Goal: Information Seeking & Learning: Find specific fact

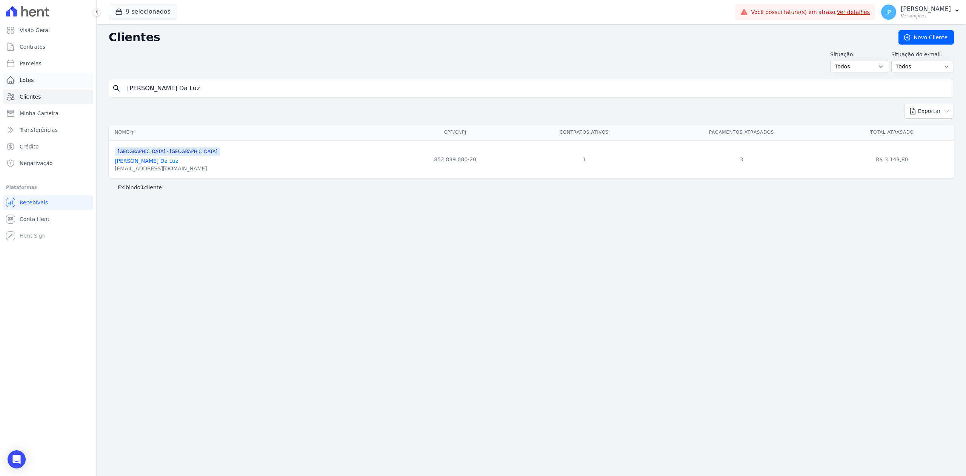
click at [20, 85] on div "Visão Geral Contratos [GEOGRAPHIC_DATA] Lotes Clientes Minha Carteira Transferê…" at bounding box center [483, 238] width 966 height 476
type input "[PERSON_NAME]"
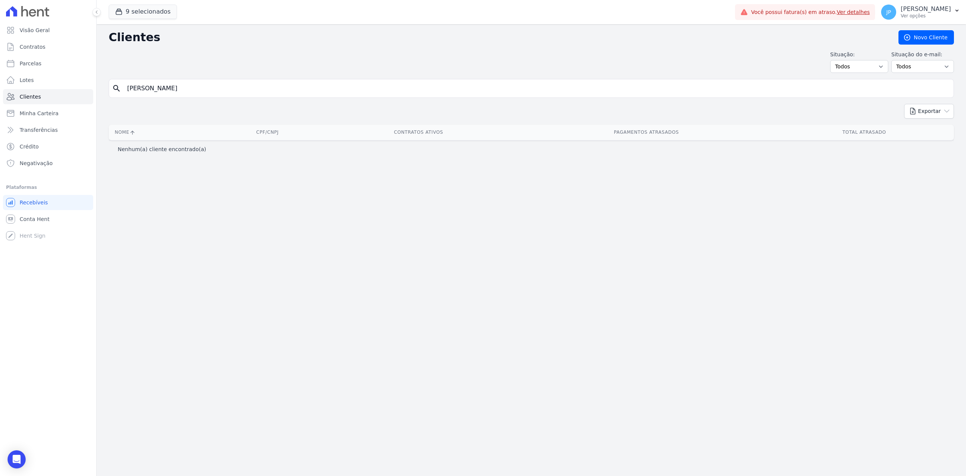
drag, startPoint x: 228, startPoint y: 91, endPoint x: 105, endPoint y: 94, distance: 123.1
click at [106, 94] on div "Clientes [GEOGRAPHIC_DATA] Situação: Todos Adimplentes Inadimplentes Situação d…" at bounding box center [532, 249] width 870 height 451
click at [121, 12] on icon "button" at bounding box center [119, 12] width 8 height 8
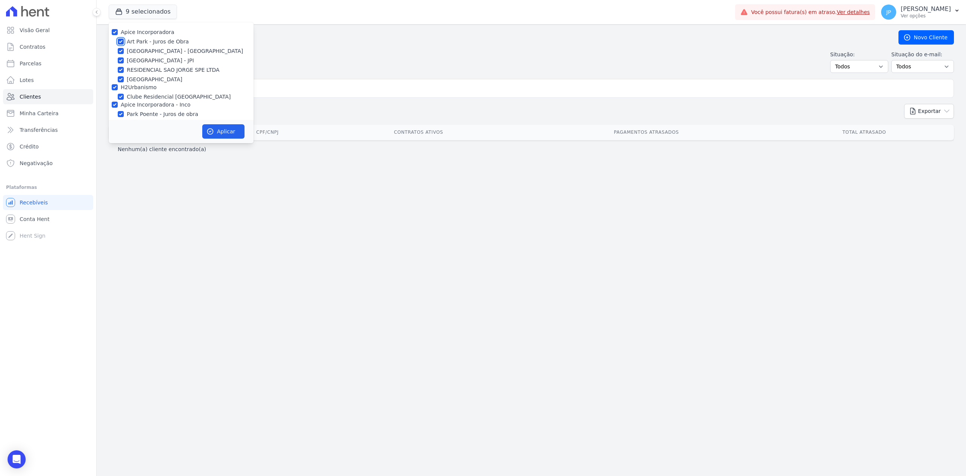
click at [121, 44] on input "Art Park - Juros de Obra" at bounding box center [121, 41] width 6 height 6
checkbox input "false"
click at [119, 50] on input "[GEOGRAPHIC_DATA] - [GEOGRAPHIC_DATA]" at bounding box center [121, 51] width 6 height 6
checkbox input "false"
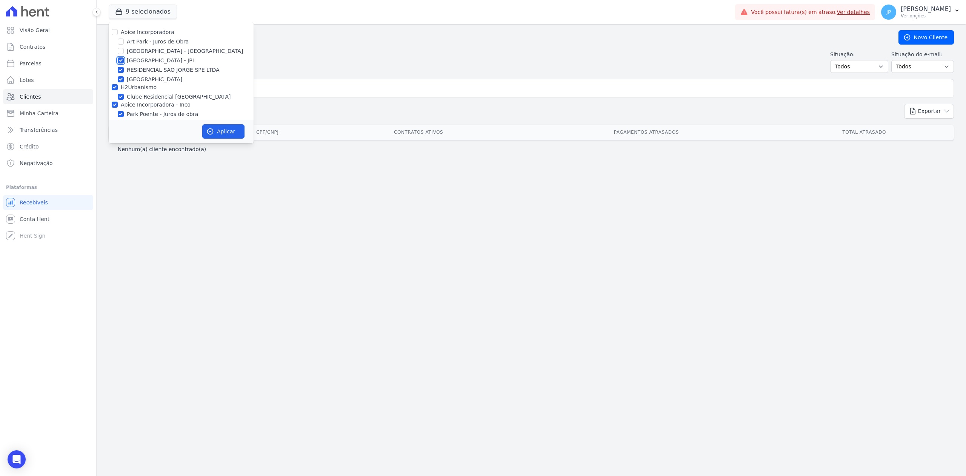
click at [122, 58] on input "[GEOGRAPHIC_DATA] - JPI" at bounding box center [121, 60] width 6 height 6
checkbox input "false"
click at [122, 68] on input "RESIDENCIAL SAO JORGE SPE LTDA" at bounding box center [121, 70] width 6 height 6
checkbox input "false"
click at [122, 77] on input "[GEOGRAPHIC_DATA]" at bounding box center [121, 79] width 6 height 6
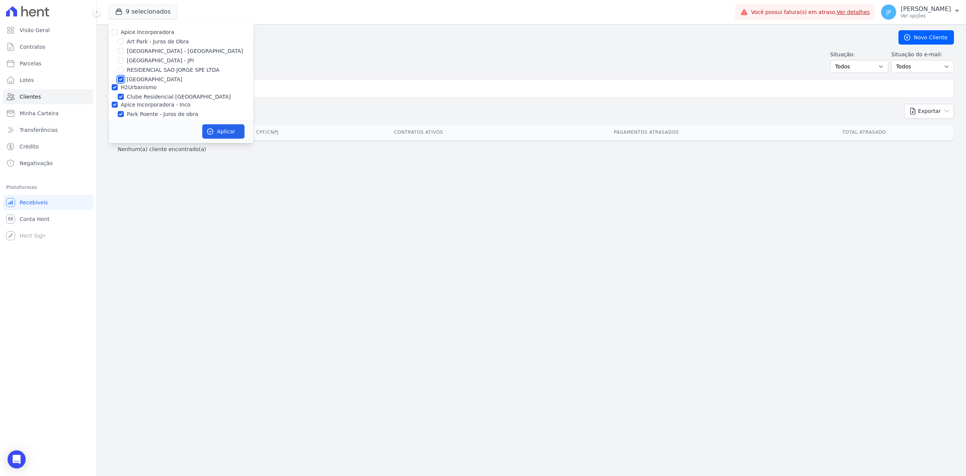
checkbox input "false"
click at [123, 97] on input "Clube Residencial [GEOGRAPHIC_DATA]" at bounding box center [121, 97] width 6 height 6
checkbox input "false"
click at [220, 135] on button "Aplicar" at bounding box center [223, 131] width 42 height 14
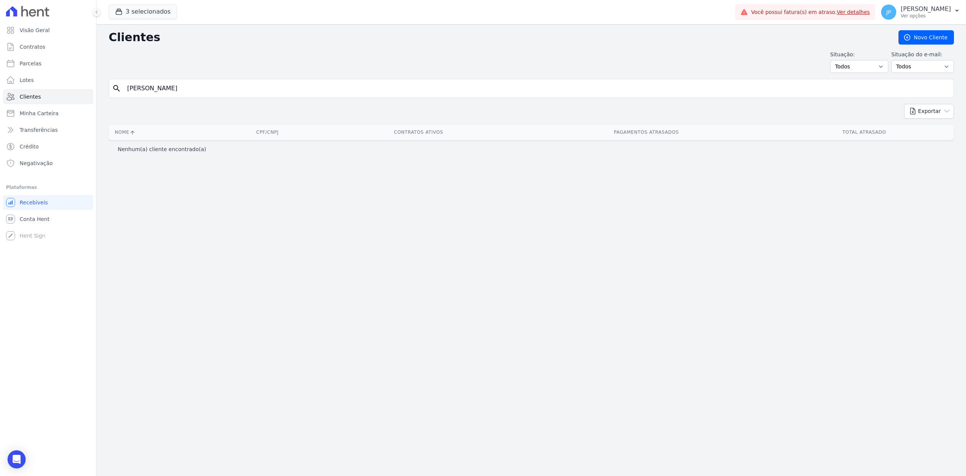
drag, startPoint x: 348, startPoint y: 97, endPoint x: 101, endPoint y: 85, distance: 247.2
click at [101, 85] on div "Clientes [GEOGRAPHIC_DATA] Situação: Todos Adimplentes Inadimplentes Situação d…" at bounding box center [532, 249] width 870 height 451
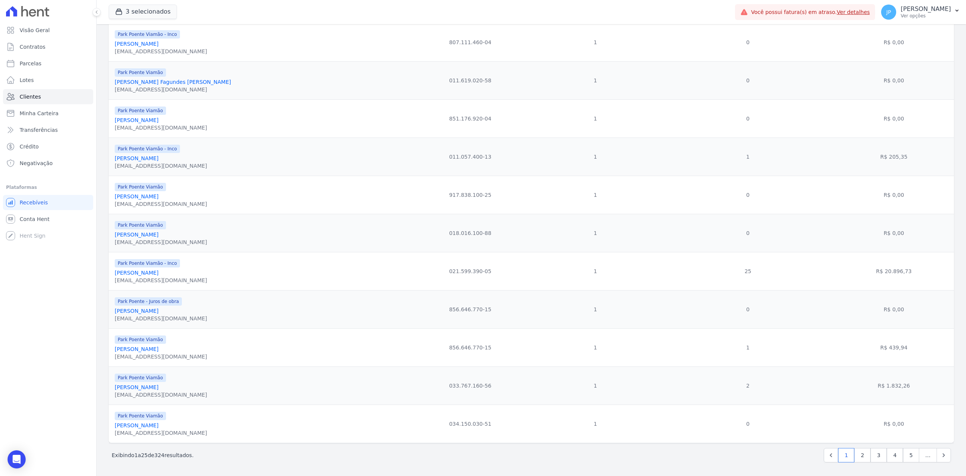
scroll to position [654, 0]
drag, startPoint x: 867, startPoint y: 168, endPoint x: 307, endPoint y: 171, distance: 560.1
click at [308, 171] on tr "Park Poente Viamão - Inco [PERSON_NAME] [EMAIL_ADDRESS][DOMAIN_NAME] 011.057.40…" at bounding box center [531, 156] width 845 height 38
click at [159, 161] on link "[PERSON_NAME]" at bounding box center [137, 158] width 44 height 6
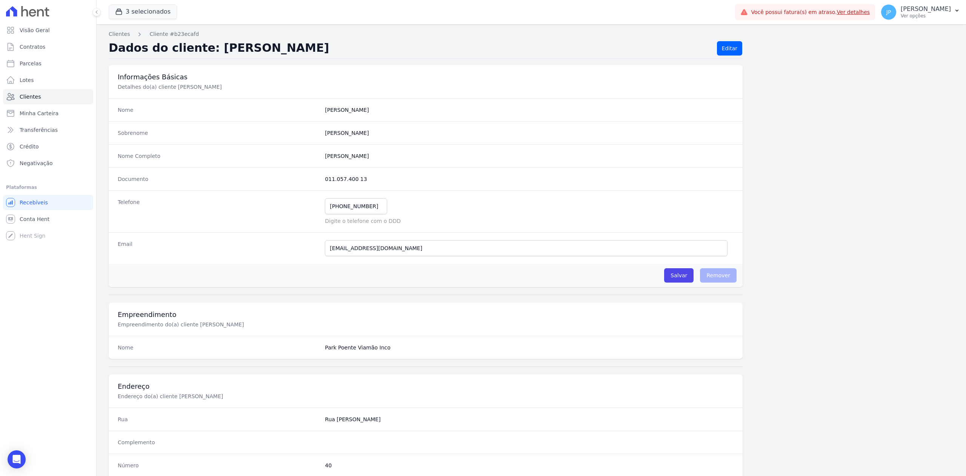
drag, startPoint x: 317, startPoint y: 156, endPoint x: 289, endPoint y: 157, distance: 28.0
click at [289, 157] on div "Nome Completo [PERSON_NAME]" at bounding box center [426, 155] width 634 height 23
copy div "[PERSON_NAME]"
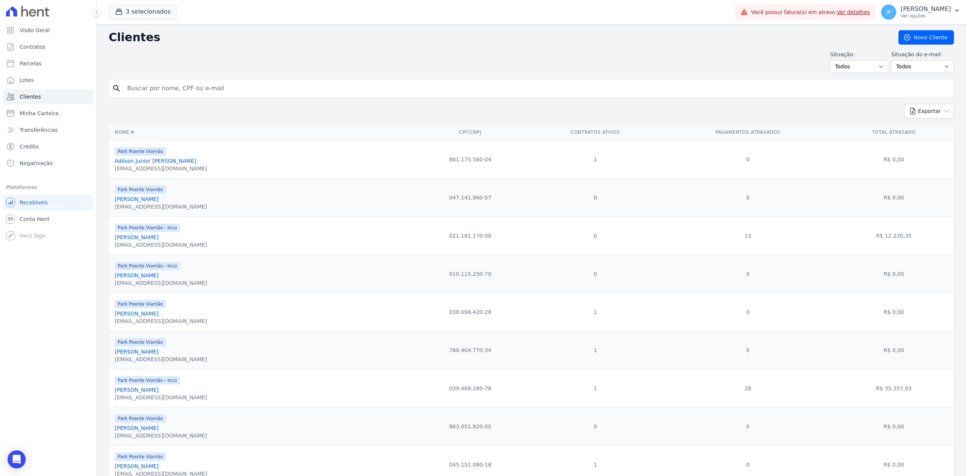
scroll to position [251, 0]
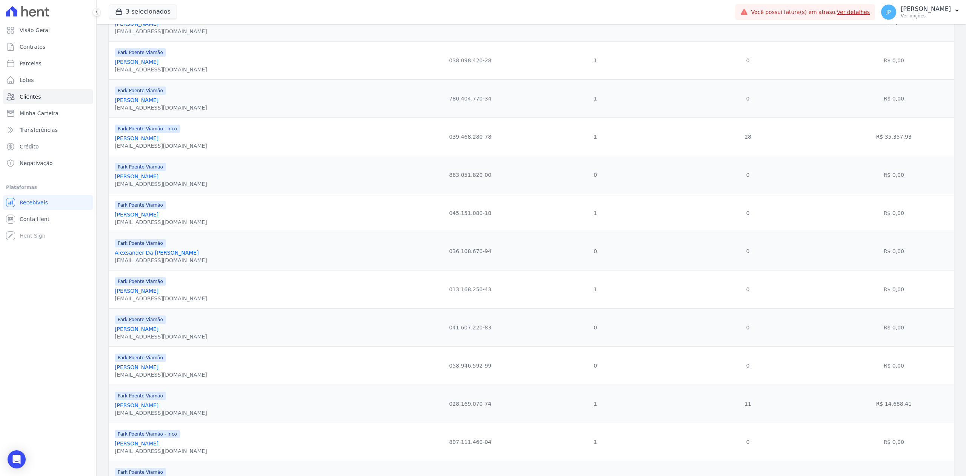
drag, startPoint x: 223, startPoint y: 305, endPoint x: 467, endPoint y: 303, distance: 244.6
click at [467, 303] on tr "Park Poente Viamão [PERSON_NAME] [EMAIL_ADDRESS][DOMAIN_NAME] 013.168.250-43 1 …" at bounding box center [531, 289] width 845 height 38
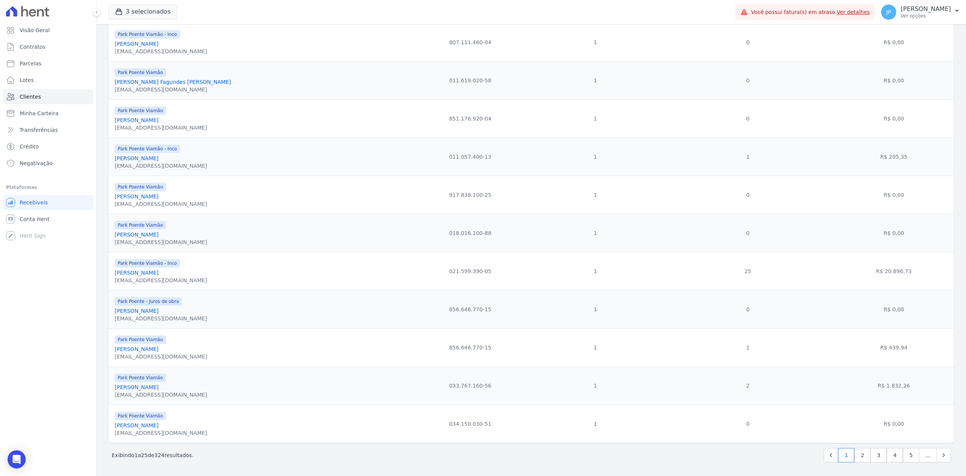
drag, startPoint x: 757, startPoint y: 369, endPoint x: 204, endPoint y: 353, distance: 553.2
click at [204, 353] on tr "Park Poente Viamão [PERSON_NAME] [EMAIL_ADDRESS][DOMAIN_NAME] 856.646.770-15 1 …" at bounding box center [531, 347] width 845 height 38
click at [185, 353] on div "[PERSON_NAME]" at bounding box center [161, 349] width 92 height 8
drag, startPoint x: 171, startPoint y: 360, endPoint x: 115, endPoint y: 363, distance: 55.9
click at [115, 353] on div "[PERSON_NAME]" at bounding box center [161, 349] width 92 height 8
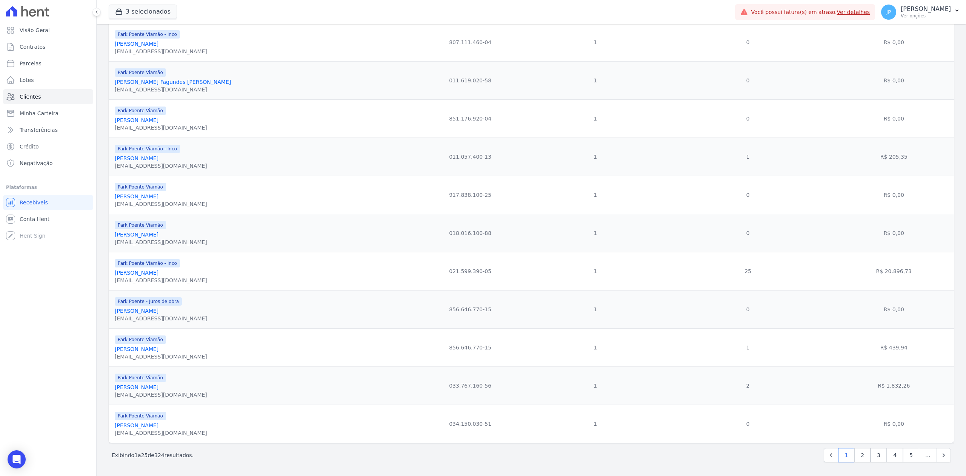
copy link "[PERSON_NAME]"
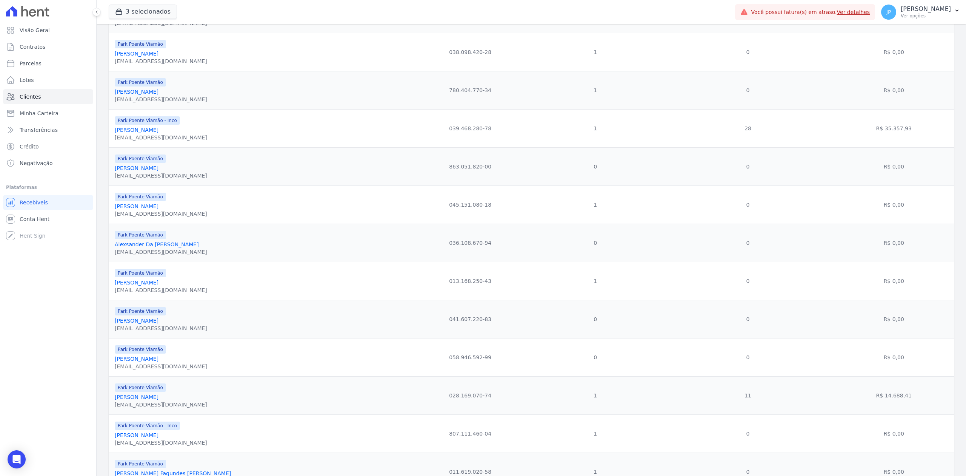
scroll to position [0, 0]
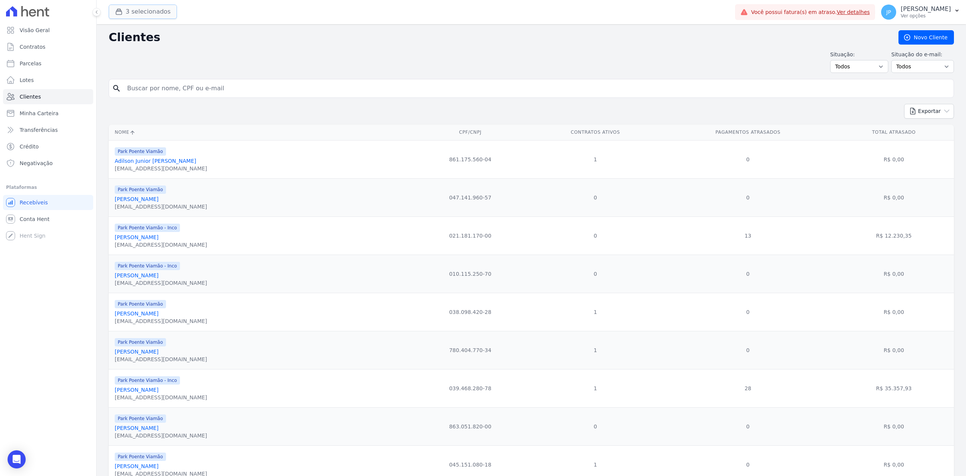
click at [156, 14] on button "3 selecionados" at bounding box center [143, 12] width 68 height 14
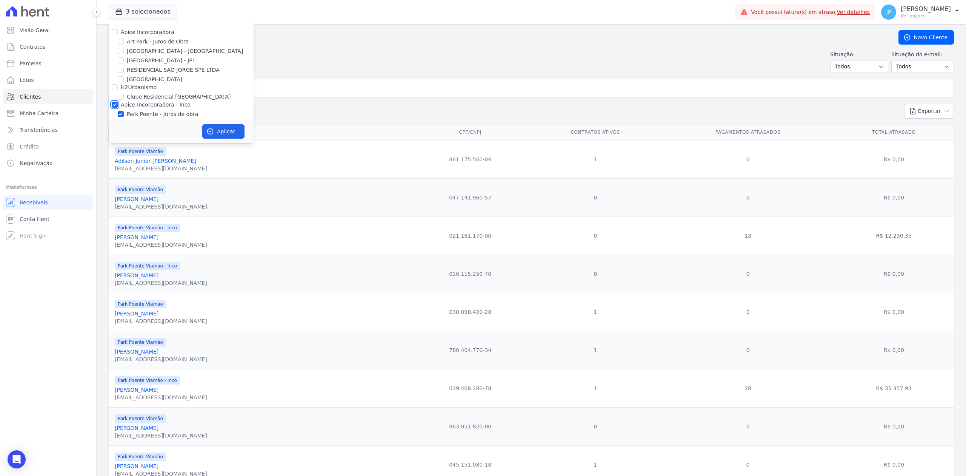
click at [112, 106] on input "Apice Incorporadora - Inco" at bounding box center [115, 105] width 6 height 6
checkbox input "false"
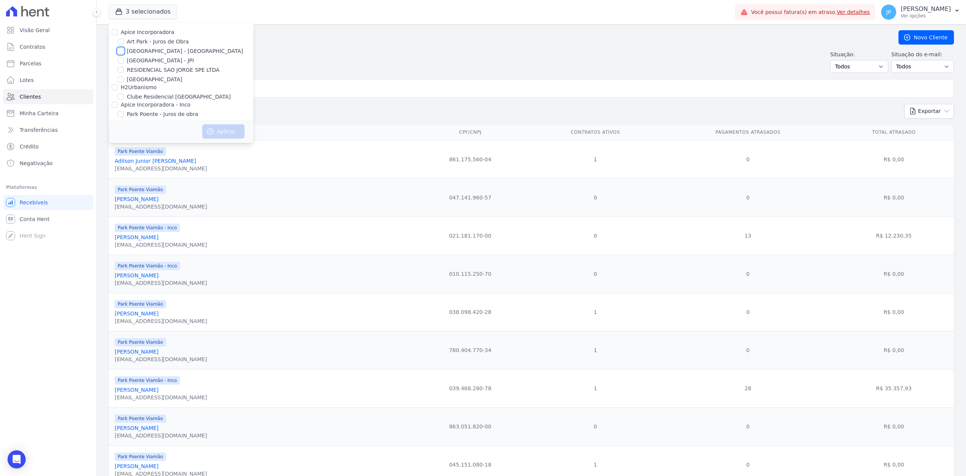
click at [120, 50] on input "[GEOGRAPHIC_DATA] - [GEOGRAPHIC_DATA]" at bounding box center [121, 51] width 6 height 6
checkbox input "true"
click at [118, 60] on input "[GEOGRAPHIC_DATA] - JPI" at bounding box center [121, 60] width 6 height 6
checkbox input "true"
click at [214, 131] on icon "button" at bounding box center [210, 132] width 8 height 8
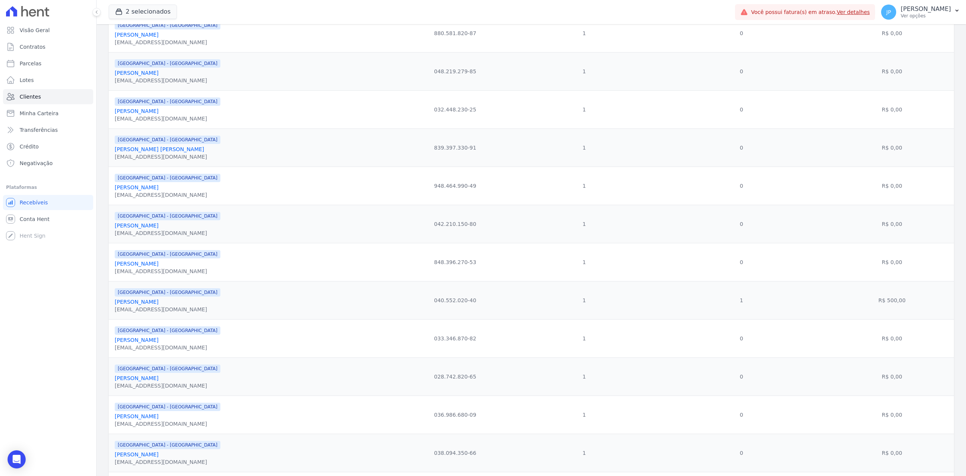
scroll to position [438, 0]
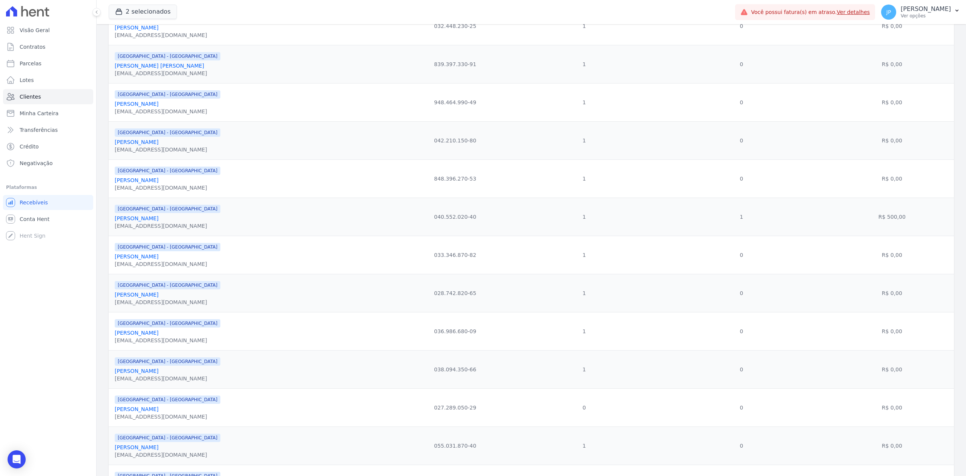
drag, startPoint x: 193, startPoint y: 230, endPoint x: 112, endPoint y: 228, distance: 81.2
click at [112, 228] on td "[GEOGRAPHIC_DATA] - [GEOGRAPHIC_DATA] [PERSON_NAME] [EMAIL_ADDRESS][DOMAIN_NAME]" at bounding box center [252, 216] width 286 height 38
copy link "[PERSON_NAME]"
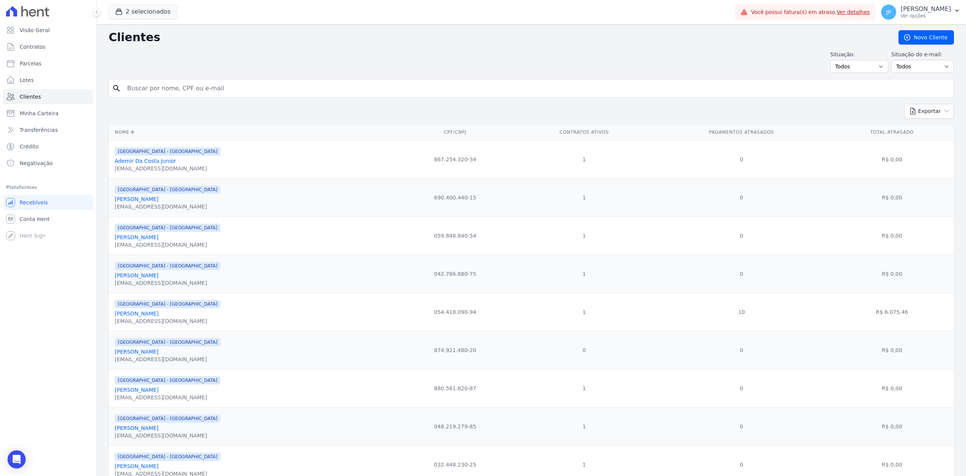
click at [326, 95] on input "search" at bounding box center [537, 88] width 828 height 15
type input "ronei["
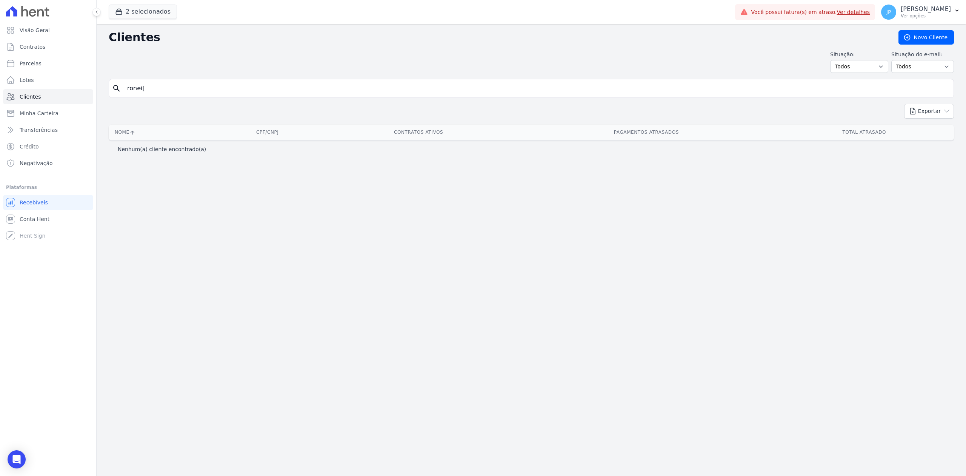
click at [194, 95] on input "ronei[" at bounding box center [537, 88] width 828 height 15
type input "ronei"
drag, startPoint x: 160, startPoint y: 92, endPoint x: 71, endPoint y: 95, distance: 89.1
click at [71, 95] on div "Visão Geral Contratos [GEOGRAPHIC_DATA] Lotes Clientes Minha Carteira Transferê…" at bounding box center [483, 238] width 966 height 476
drag, startPoint x: 166, startPoint y: 92, endPoint x: 144, endPoint y: 92, distance: 22.3
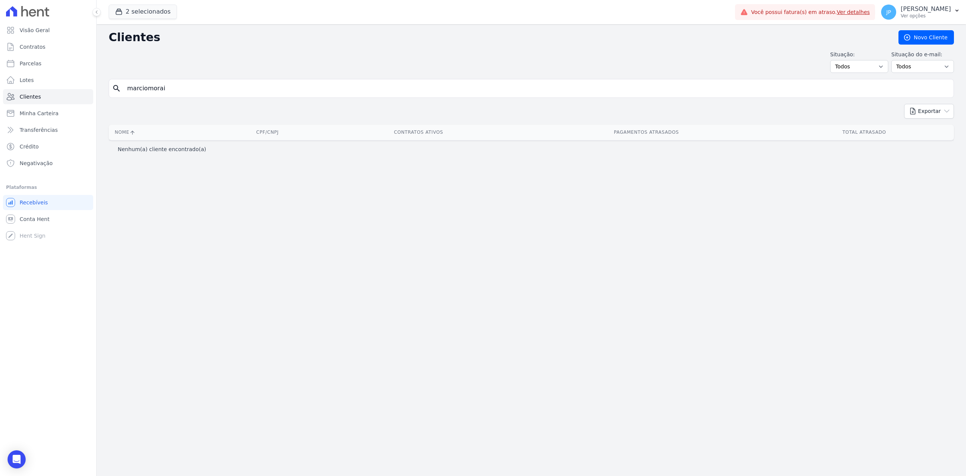
click at [162, 91] on input "marciomorai" at bounding box center [537, 88] width 828 height 15
type input "[PERSON_NAME]"
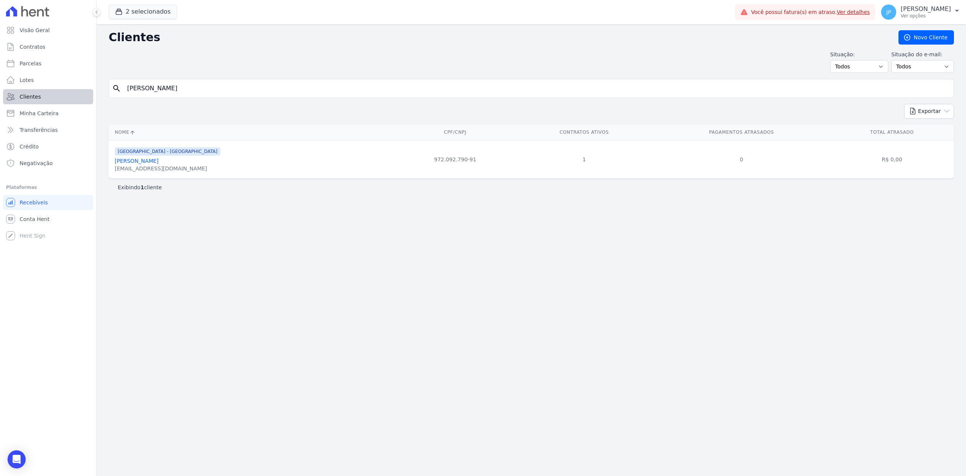
drag, startPoint x: 198, startPoint y: 92, endPoint x: 59, endPoint y: 92, distance: 138.5
click at [59, 92] on div "Visão Geral Contratos [GEOGRAPHIC_DATA] Lotes Clientes Minha Carteira Transferê…" at bounding box center [483, 238] width 966 height 476
type input "[PERSON_NAME]"
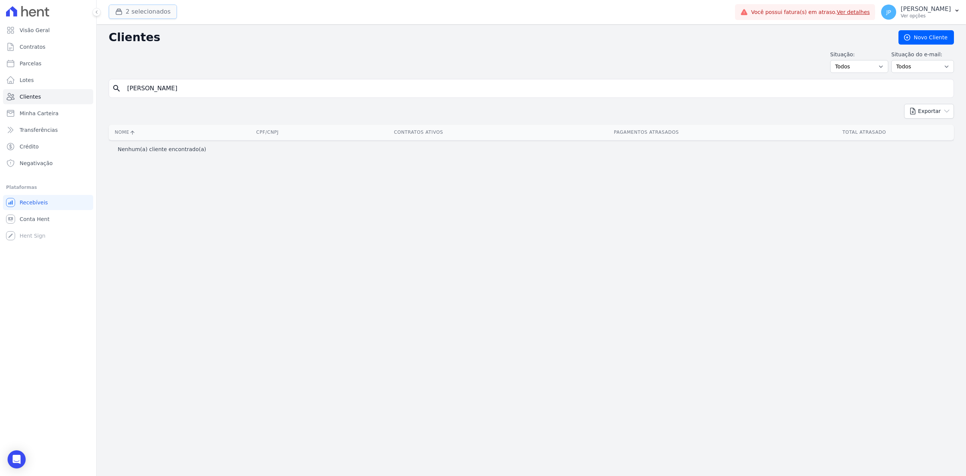
click at [115, 9] on button "2 selecionados" at bounding box center [143, 12] width 68 height 14
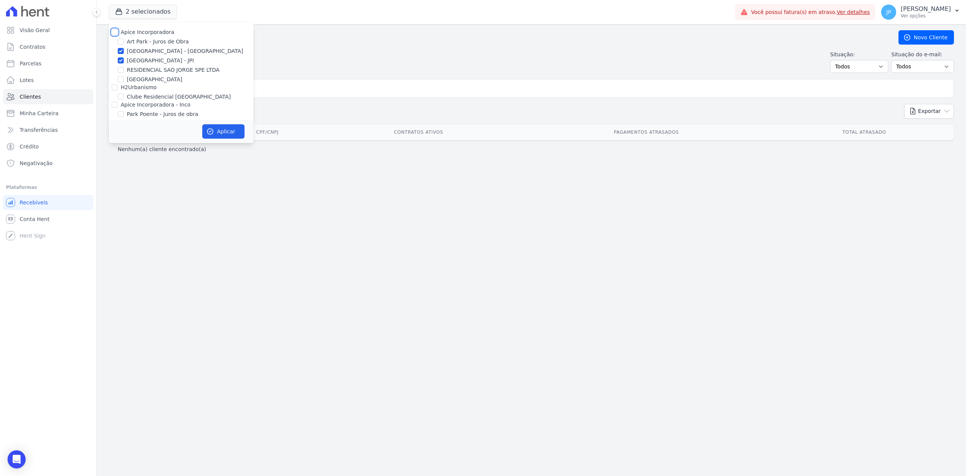
click at [114, 30] on input "Apice Incorporadora" at bounding box center [115, 32] width 6 height 6
checkbox input "true"
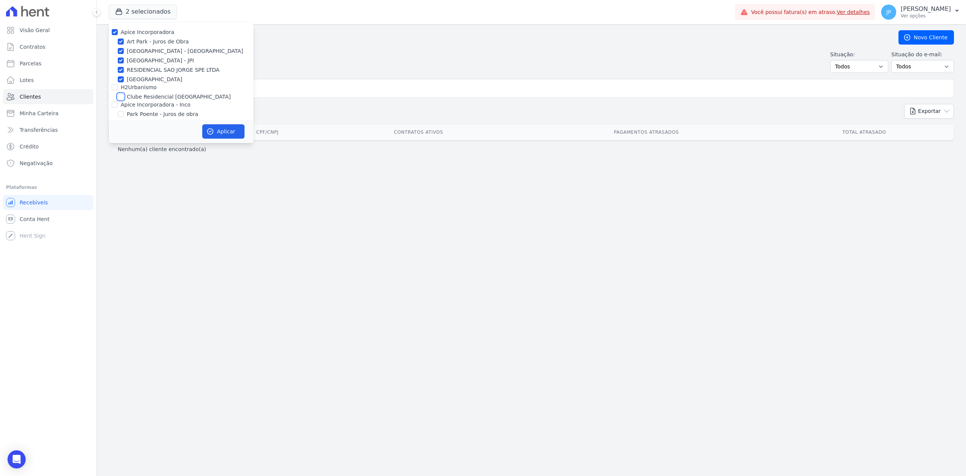
click at [119, 96] on input "Clube Residencial [GEOGRAPHIC_DATA]" at bounding box center [121, 97] width 6 height 6
checkbox input "true"
click at [119, 113] on input "Park Poente - Juros de obra" at bounding box center [121, 114] width 6 height 6
checkbox input "true"
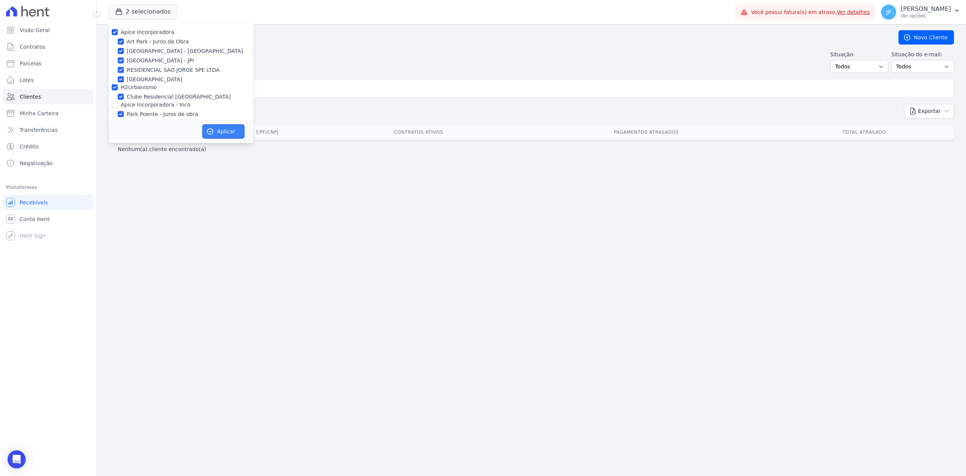
click at [210, 128] on icon "button" at bounding box center [210, 132] width 8 height 8
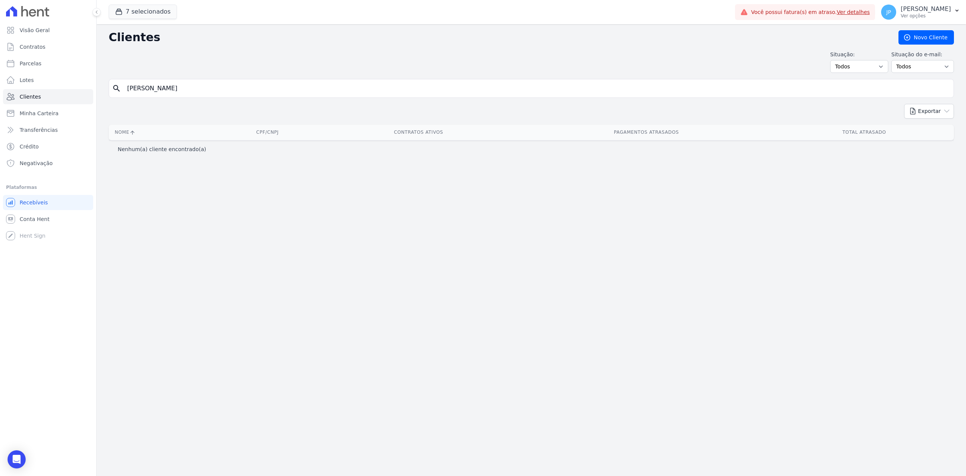
click at [224, 84] on input "[PERSON_NAME]" at bounding box center [537, 88] width 828 height 15
drag, startPoint x: 265, startPoint y: 86, endPoint x: 158, endPoint y: 12, distance: 130.2
click at [158, 12] on div "7 selecionados Apice Incorporadora [GEOGRAPHIC_DATA] - Juros de Obra [GEOGRAPHI…" at bounding box center [532, 238] width 870 height 476
click at [158, 12] on button "7 selecionados" at bounding box center [143, 12] width 68 height 14
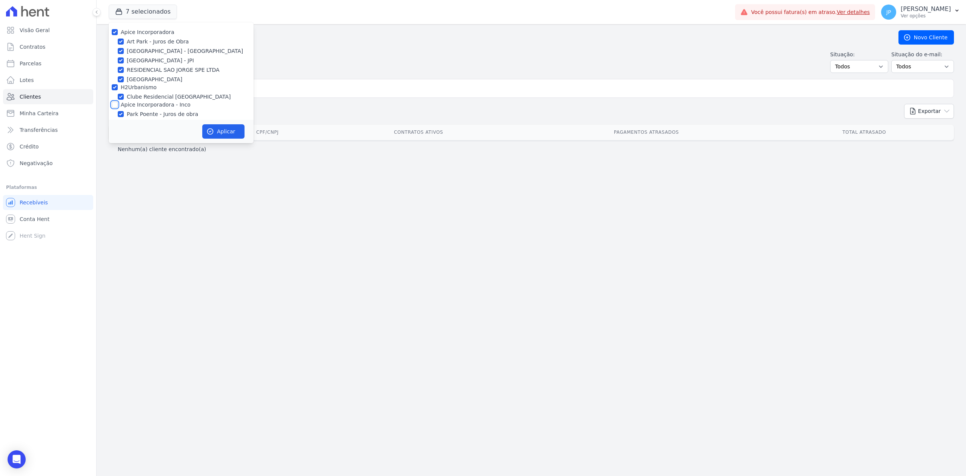
click at [115, 106] on input "Apice Incorporadora - Inco" at bounding box center [115, 105] width 6 height 6
checkbox input "true"
click at [221, 132] on button "Aplicar" at bounding box center [223, 131] width 42 height 14
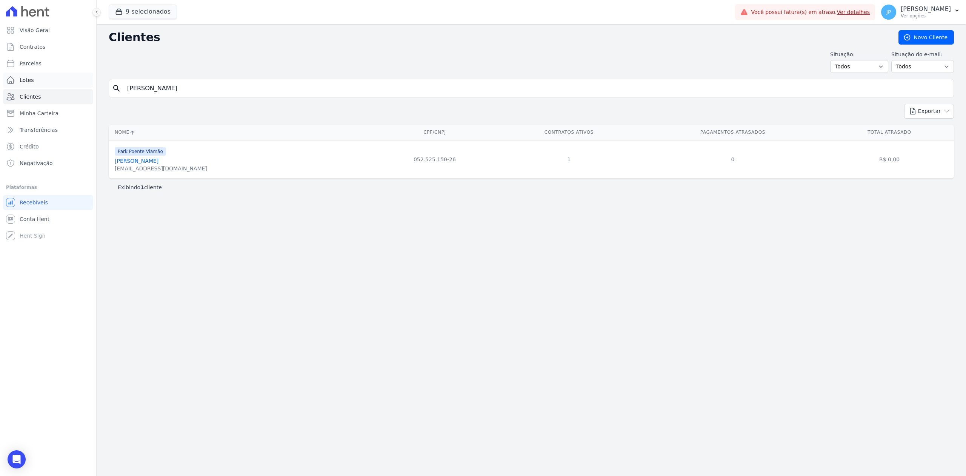
drag, startPoint x: 237, startPoint y: 94, endPoint x: 8, endPoint y: 76, distance: 230.2
click at [8, 76] on div "Visão Geral Contratos [GEOGRAPHIC_DATA] Lotes Clientes Minha Carteira Transferê…" at bounding box center [483, 238] width 966 height 476
type input "cintia"
drag, startPoint x: 230, startPoint y: 84, endPoint x: 104, endPoint y: 86, distance: 125.7
click at [103, 85] on div "Clientes [GEOGRAPHIC_DATA] Situação: Todos Adimplentes Inadimplentes Situação d…" at bounding box center [532, 249] width 870 height 451
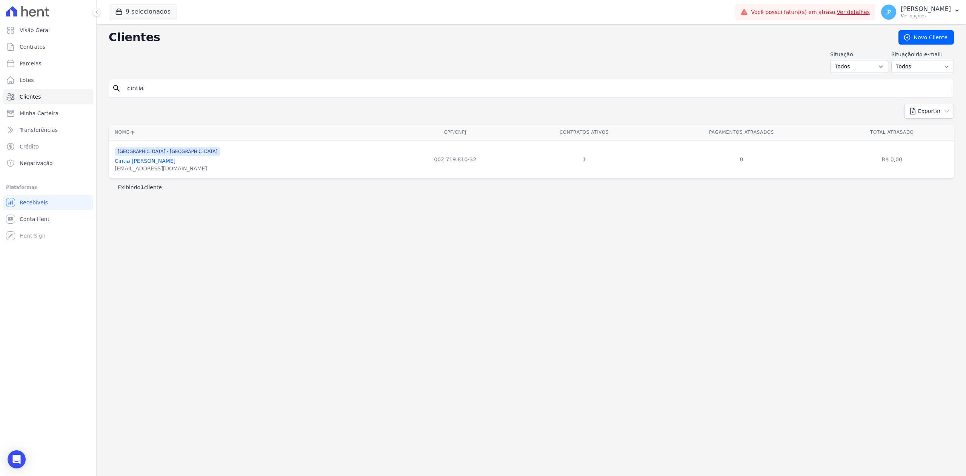
paste input "[PERSON_NAME] Da Silv"
type input "[PERSON_NAME]"
drag, startPoint x: 202, startPoint y: 88, endPoint x: 77, endPoint y: 106, distance: 125.9
click at [79, 106] on div "Visão Geral Contratos [GEOGRAPHIC_DATA] Lotes Clientes Minha Carteira Transferê…" at bounding box center [483, 238] width 966 height 476
paste input "[PERSON_NAME]"
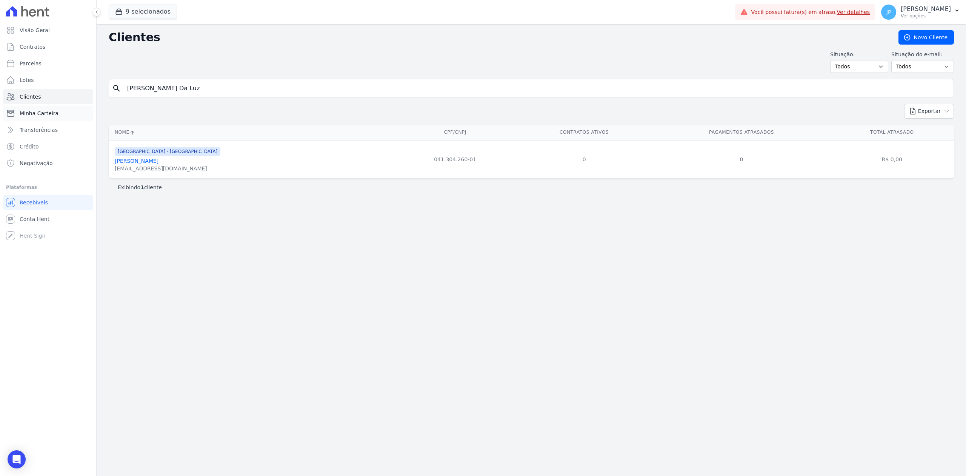
type input "[PERSON_NAME] Da Luz"
click at [118, 12] on icon "button" at bounding box center [119, 12] width 8 height 8
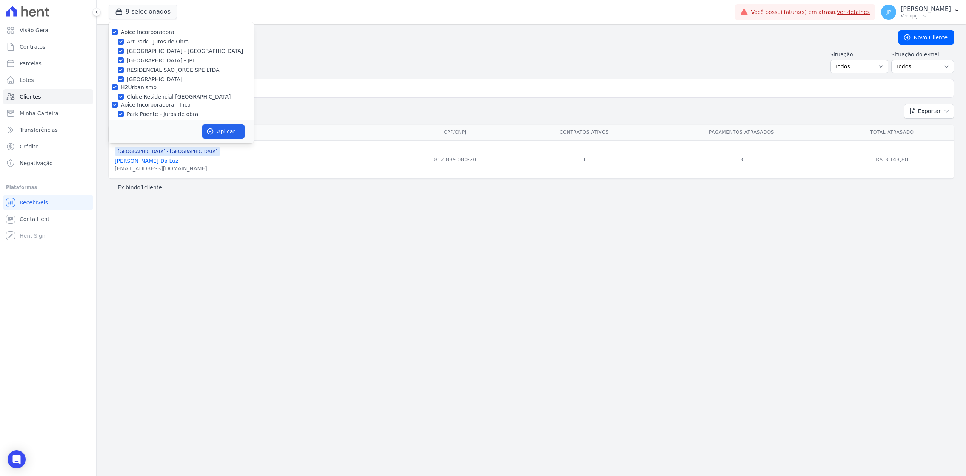
click at [118, 31] on div "Apice Incorporadora" at bounding box center [181, 32] width 145 height 8
click at [116, 84] on div "Apice Incorporadora [GEOGRAPHIC_DATA] - Juros de Obra [GEOGRAPHIC_DATA] - [GEOG…" at bounding box center [181, 82] width 145 height 121
click at [116, 87] on input "H2Urbanismo" at bounding box center [115, 87] width 6 height 6
checkbox input "false"
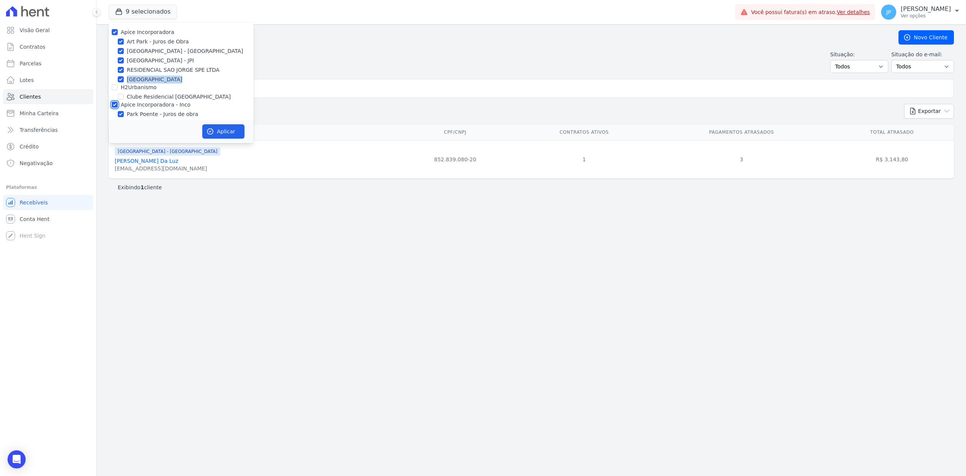
click at [114, 106] on input "Apice Incorporadora - Inco" at bounding box center [115, 105] width 6 height 6
checkbox input "false"
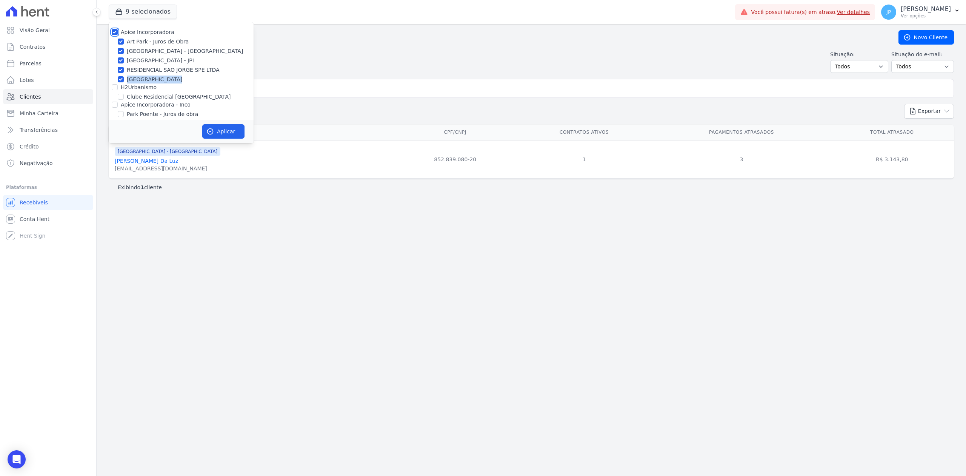
click at [115, 32] on input "Apice Incorporadora" at bounding box center [115, 32] width 6 height 6
checkbox input "false"
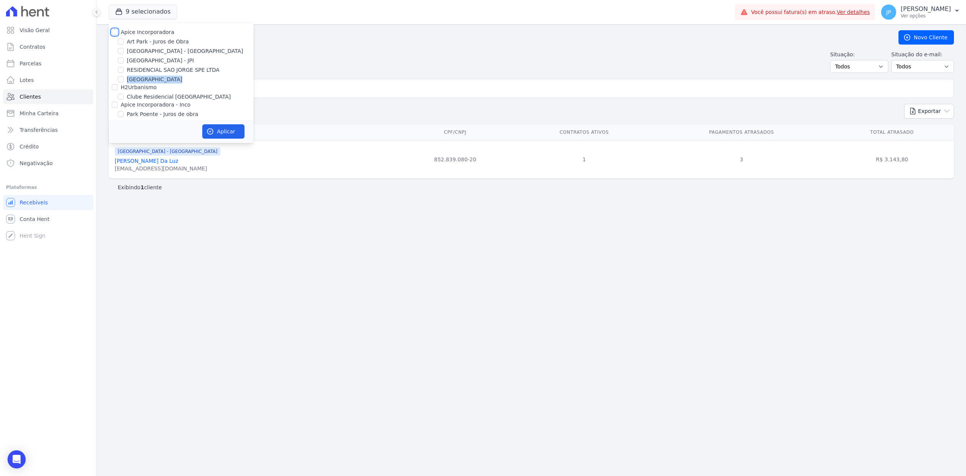
checkbox input "false"
drag, startPoint x: 122, startPoint y: 48, endPoint x: 121, endPoint y: 61, distance: 13.2
click at [121, 51] on input "[GEOGRAPHIC_DATA] - [GEOGRAPHIC_DATA]" at bounding box center [121, 51] width 6 height 6
checkbox input "true"
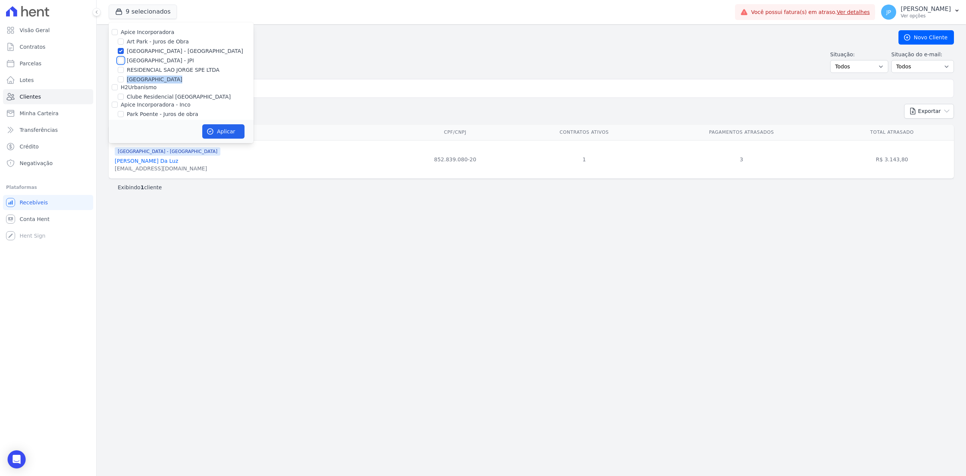
click at [121, 59] on input "[GEOGRAPHIC_DATA] - JPI" at bounding box center [121, 60] width 6 height 6
checkbox input "true"
click at [215, 131] on button "Aplicar" at bounding box center [223, 131] width 42 height 14
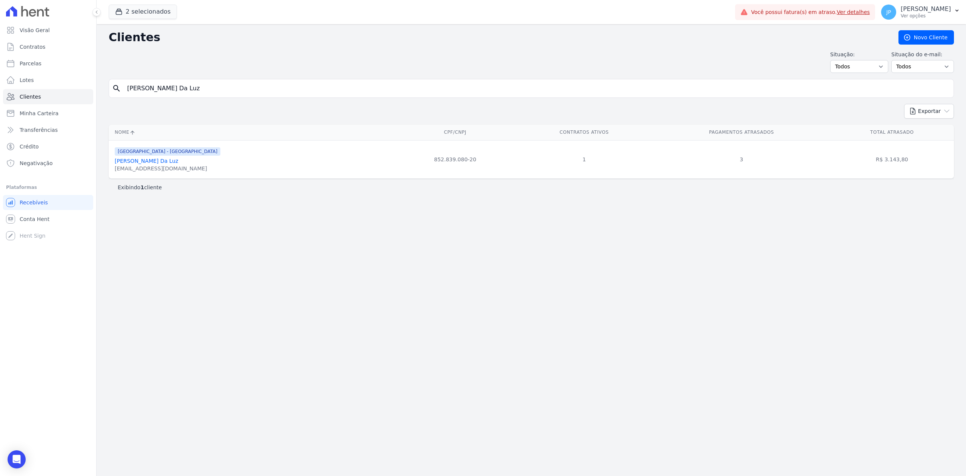
click at [159, 162] on link "[PERSON_NAME] Da Luz" at bounding box center [146, 161] width 63 height 6
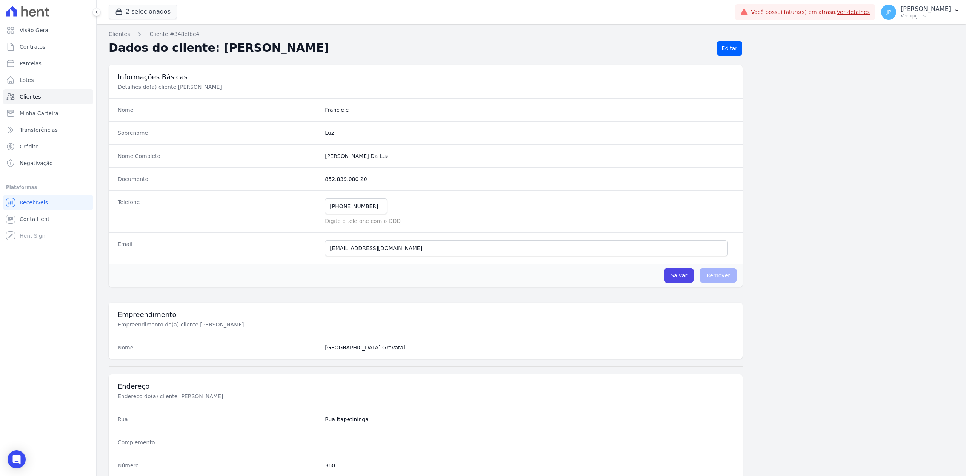
scroll to position [234, 0]
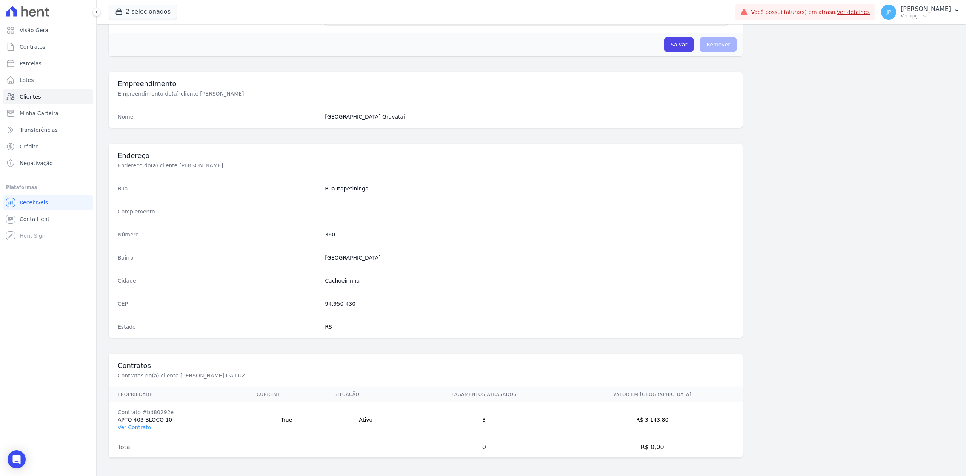
click at [136, 430] on td "Contrato #bd80292e APTO 403 BLOCO 10 Ver Contrato" at bounding box center [178, 419] width 139 height 35
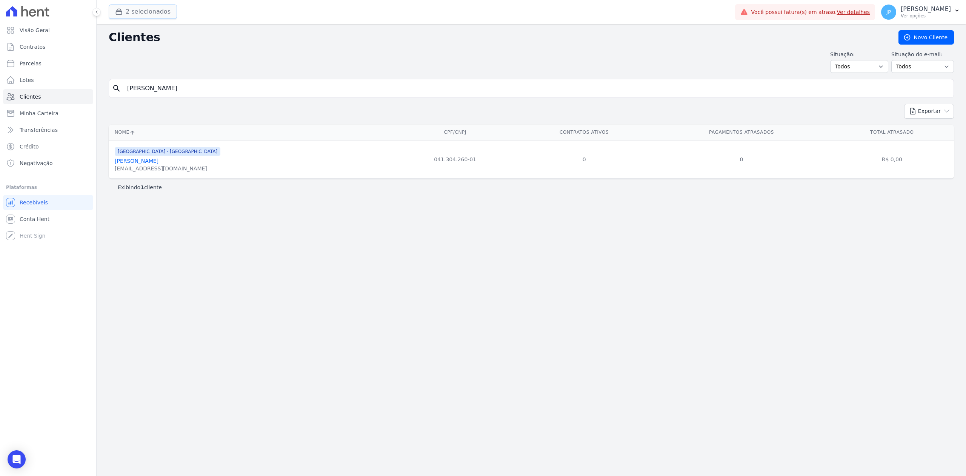
click at [138, 14] on button "2 selecionados" at bounding box center [143, 12] width 68 height 14
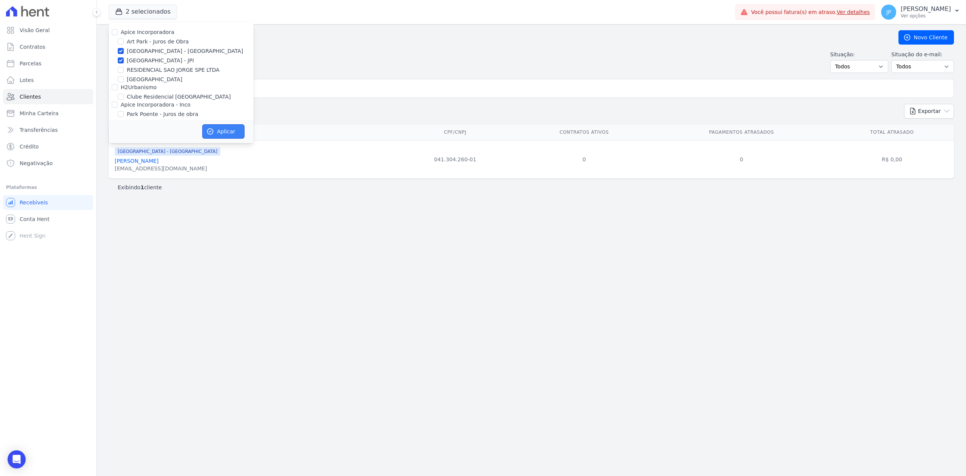
click at [220, 133] on button "Aplicar" at bounding box center [223, 131] width 42 height 14
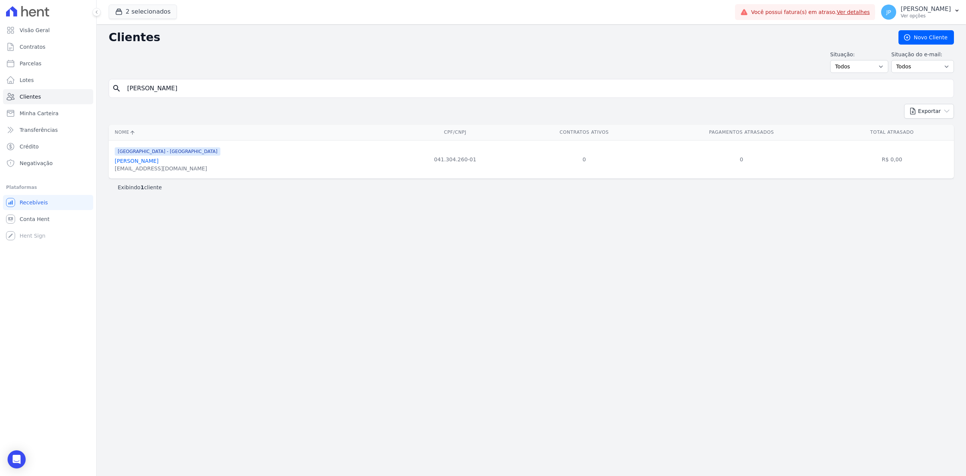
drag, startPoint x: 247, startPoint y: 94, endPoint x: 94, endPoint y: 110, distance: 154.1
click at [94, 110] on div "Visão Geral Contratos [GEOGRAPHIC_DATA] Lotes Clientes Minha Carteira Transferê…" at bounding box center [483, 238] width 966 height 476
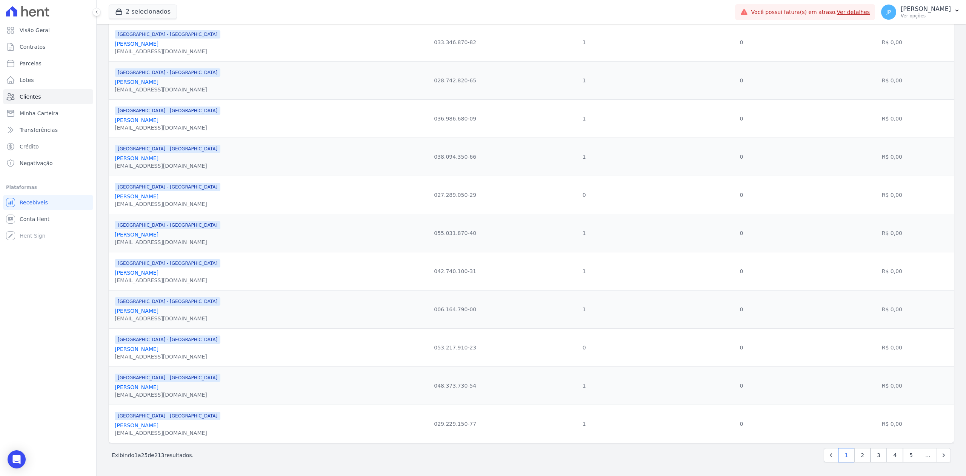
scroll to position [668, 0]
click at [855, 455] on link "2" at bounding box center [863, 455] width 16 height 14
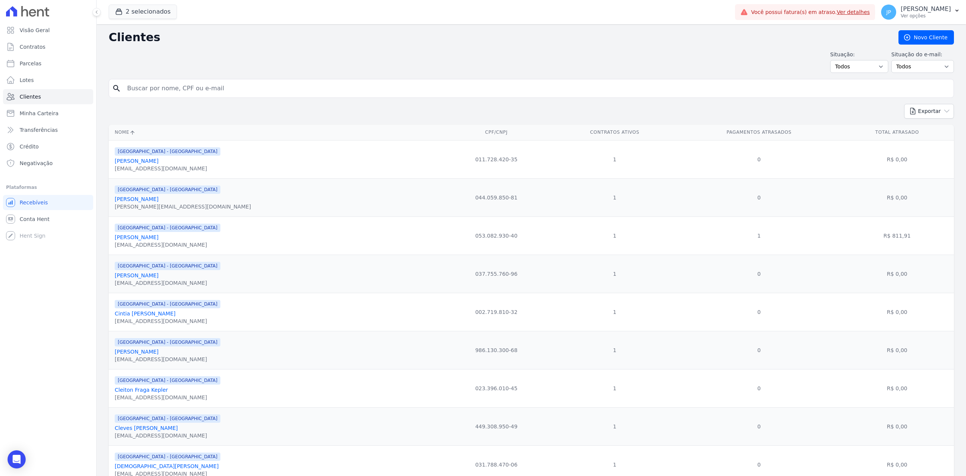
drag, startPoint x: 207, startPoint y: 240, endPoint x: 191, endPoint y: 239, distance: 16.3
click at [191, 239] on div "[GEOGRAPHIC_DATA] - [GEOGRAPHIC_DATA] [PERSON_NAME] [EMAIL_ADDRESS][DOMAIN_NAME]" at bounding box center [276, 236] width 323 height 26
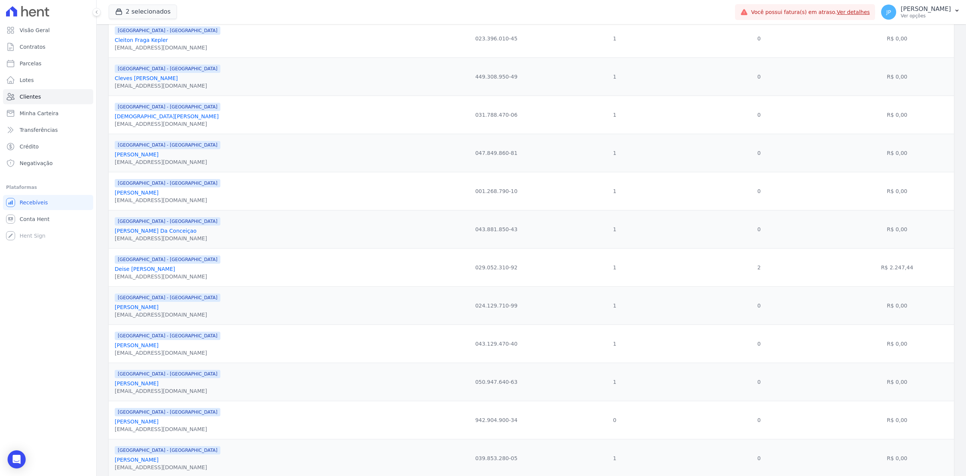
scroll to position [352, 0]
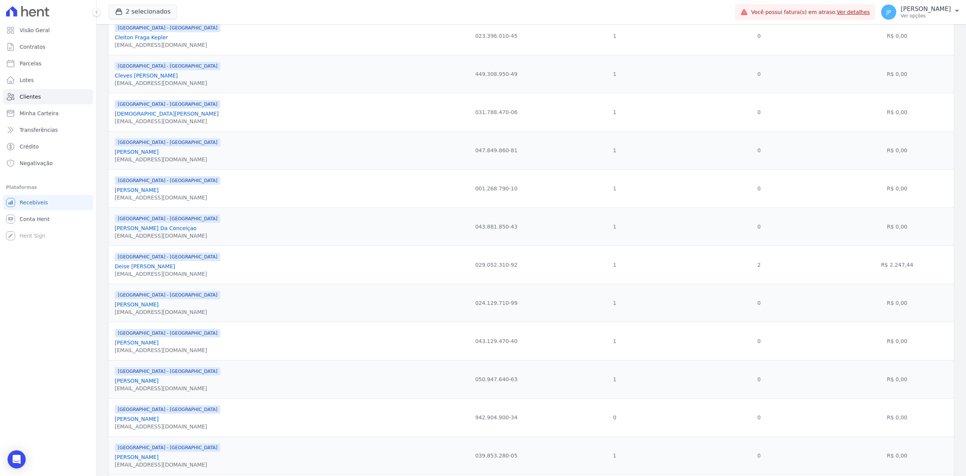
drag, startPoint x: 168, startPoint y: 276, endPoint x: 113, endPoint y: 273, distance: 54.8
click at [113, 273] on td "[GEOGRAPHIC_DATA] - [GEOGRAPHIC_DATA] Deise [PERSON_NAME] [EMAIL_ADDRESS][DOMAI…" at bounding box center [275, 264] width 333 height 38
copy link "Deise [PERSON_NAME]"
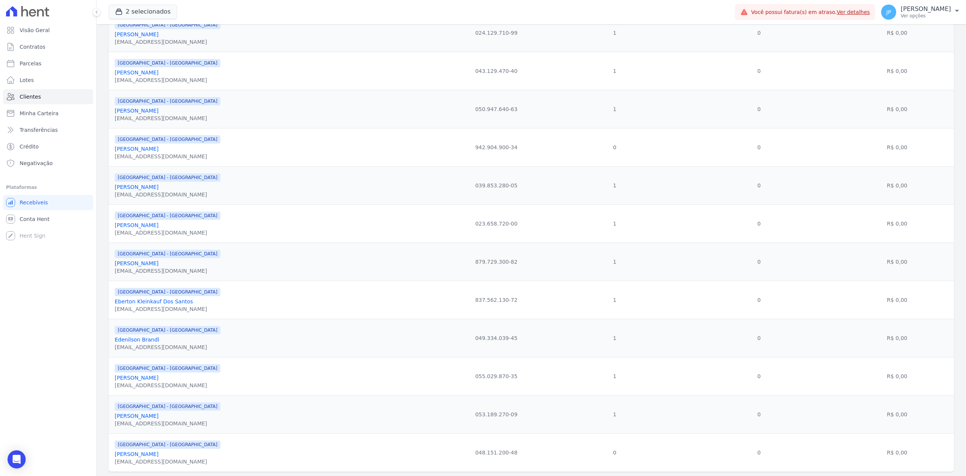
scroll to position [668, 0]
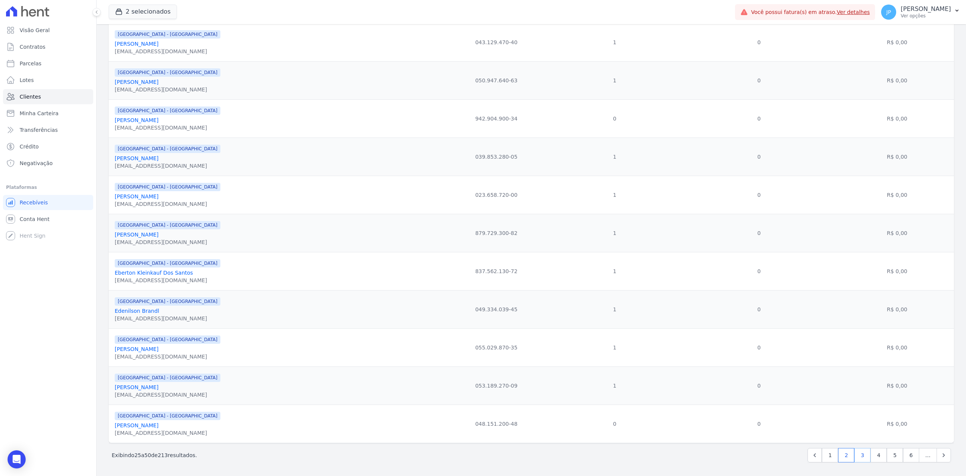
click at [860, 458] on link "3" at bounding box center [863, 455] width 16 height 14
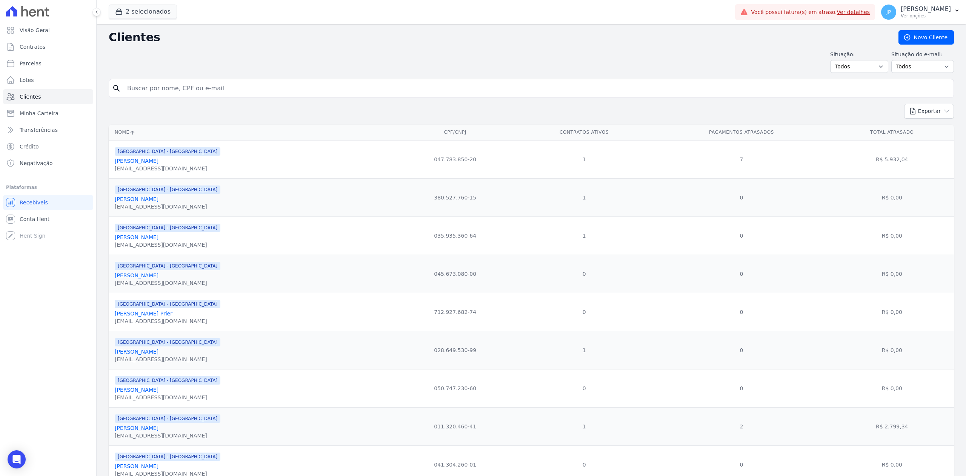
drag, startPoint x: 173, startPoint y: 162, endPoint x: 114, endPoint y: 162, distance: 59.3
click at [114, 162] on td "[GEOGRAPHIC_DATA] - [GEOGRAPHIC_DATA] [PERSON_NAME] [EMAIL_ADDRESS][DOMAIN_NAME]" at bounding box center [252, 159] width 286 height 38
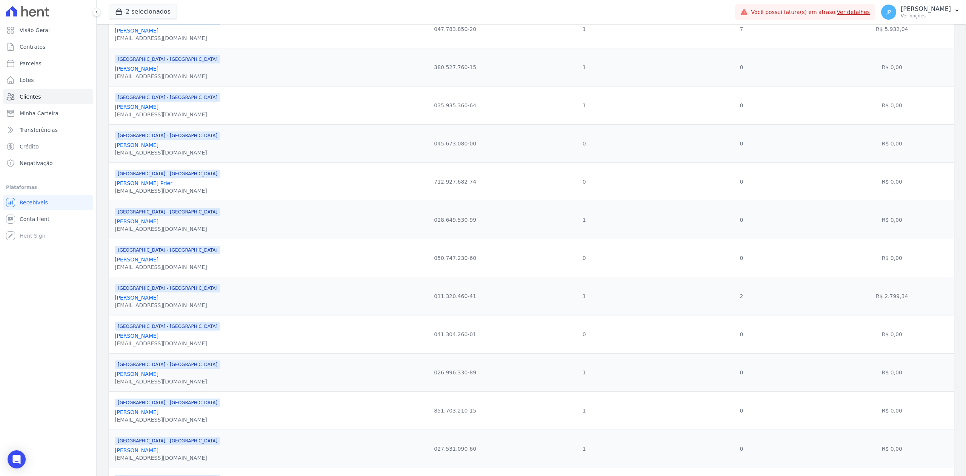
scroll to position [151, 0]
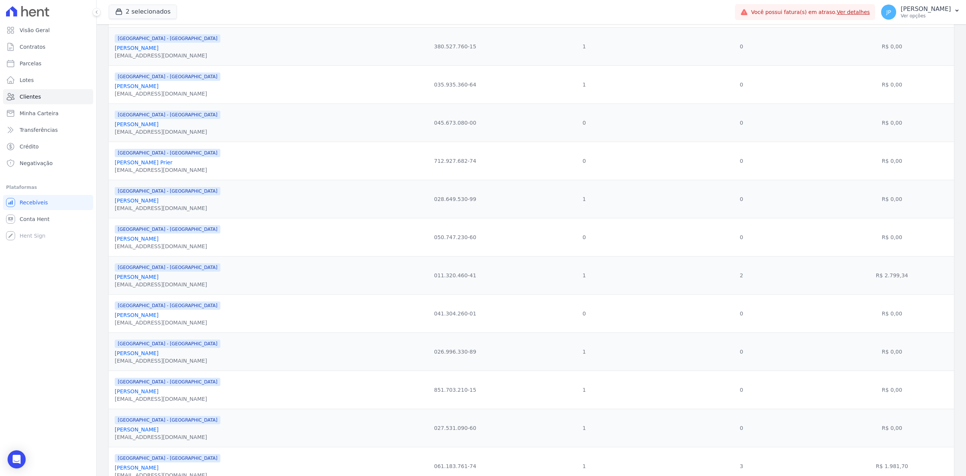
drag, startPoint x: 207, startPoint y: 284, endPoint x: 112, endPoint y: 281, distance: 94.8
click at [112, 281] on td "[GEOGRAPHIC_DATA] - [GEOGRAPHIC_DATA] [PERSON_NAME] [EMAIL_ADDRESS][DOMAIN_NAME]" at bounding box center [252, 275] width 286 height 38
copy link "[PERSON_NAME]"
drag, startPoint x: 867, startPoint y: 280, endPoint x: 901, endPoint y: 281, distance: 34.0
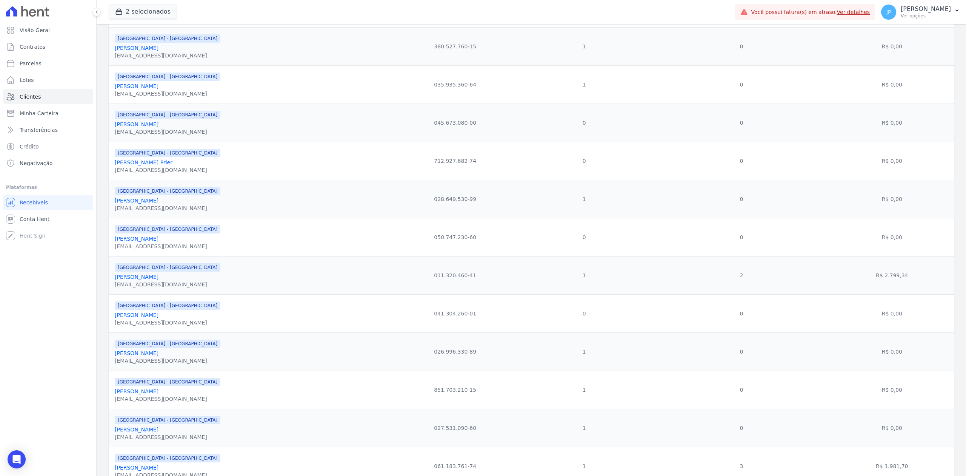
click at [901, 281] on td "R$ 2.799,34" at bounding box center [892, 275] width 124 height 38
drag, startPoint x: 114, startPoint y: 285, endPoint x: 901, endPoint y: 279, distance: 787.8
click at [901, 279] on tr "[GEOGRAPHIC_DATA] - [GEOGRAPHIC_DATA] [PERSON_NAME] [EMAIL_ADDRESS][DOMAIN_NAME…" at bounding box center [531, 275] width 845 height 38
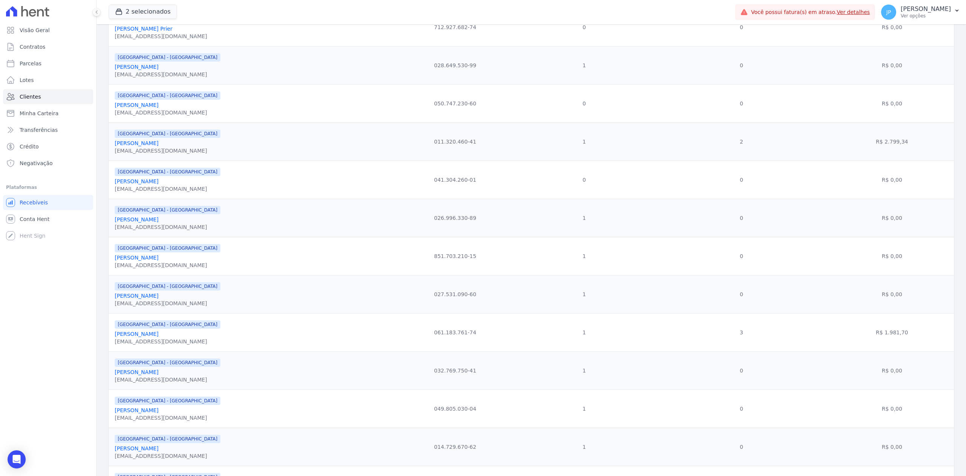
scroll to position [352, 0]
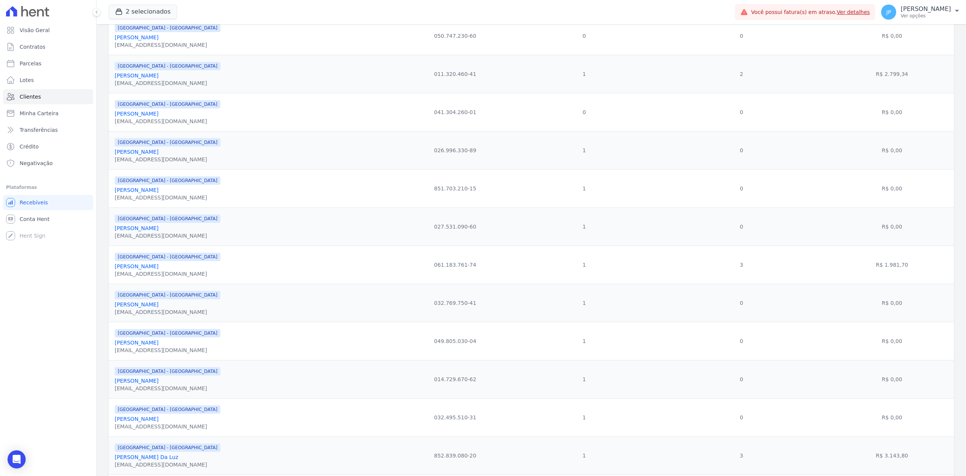
click at [213, 276] on div "[GEOGRAPHIC_DATA] - [GEOGRAPHIC_DATA] [PERSON_NAME] [EMAIL_ADDRESS][DOMAIN_NAME]" at bounding box center [253, 265] width 277 height 26
drag, startPoint x: 213, startPoint y: 276, endPoint x: 111, endPoint y: 276, distance: 101.9
click at [111, 276] on td "[GEOGRAPHIC_DATA] - [GEOGRAPHIC_DATA] [PERSON_NAME] [EMAIL_ADDRESS][DOMAIN_NAME]" at bounding box center [252, 264] width 286 height 38
copy link "[PERSON_NAME]"
click at [159, 269] on link "[PERSON_NAME]" at bounding box center [137, 266] width 44 height 6
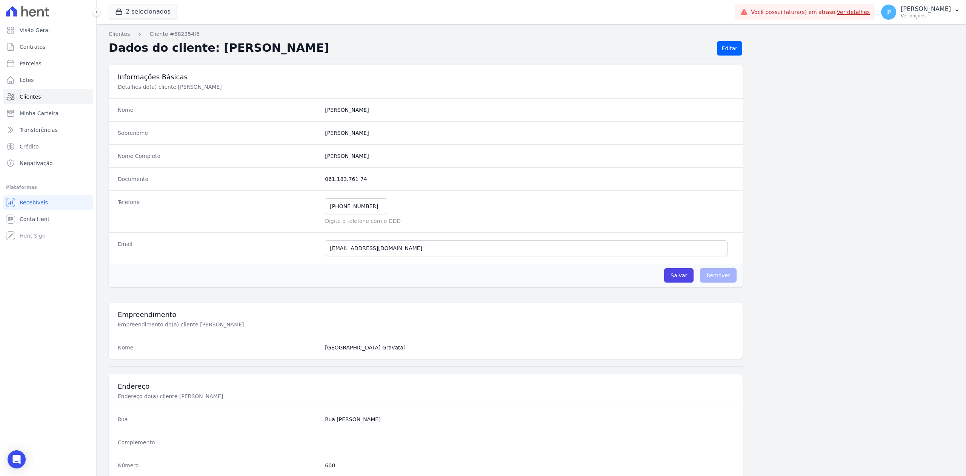
drag, startPoint x: 195, startPoint y: 276, endPoint x: 147, endPoint y: 271, distance: 48.6
click at [147, 271] on div "Salvar O cliente está associado a algum contrato Remover" at bounding box center [426, 274] width 634 height 23
drag, startPoint x: 410, startPoint y: 160, endPoint x: 299, endPoint y: 162, distance: 111.0
click at [299, 162] on div "Nome Completo [PERSON_NAME]" at bounding box center [426, 155] width 634 height 23
copy div "[PERSON_NAME]"
